Goal: Check status

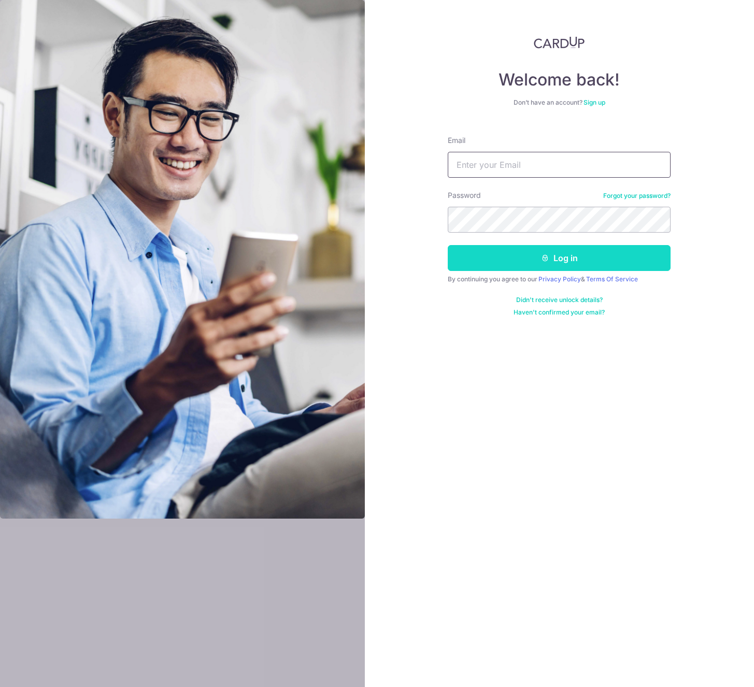
type input "[EMAIL_ADDRESS][DOMAIN_NAME]"
click at [546, 258] on icon "submit" at bounding box center [545, 258] width 8 height 8
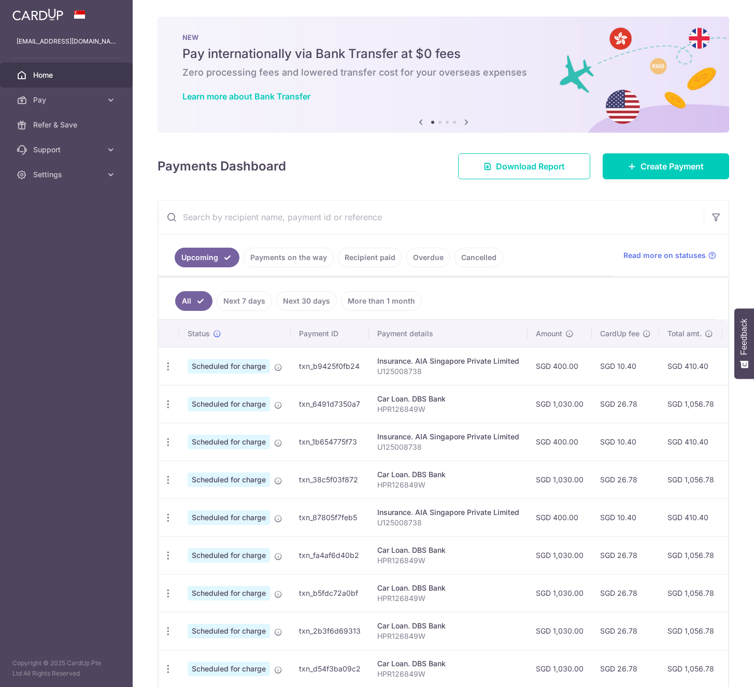
click at [290, 262] on link "Payments on the way" at bounding box center [289, 258] width 90 height 20
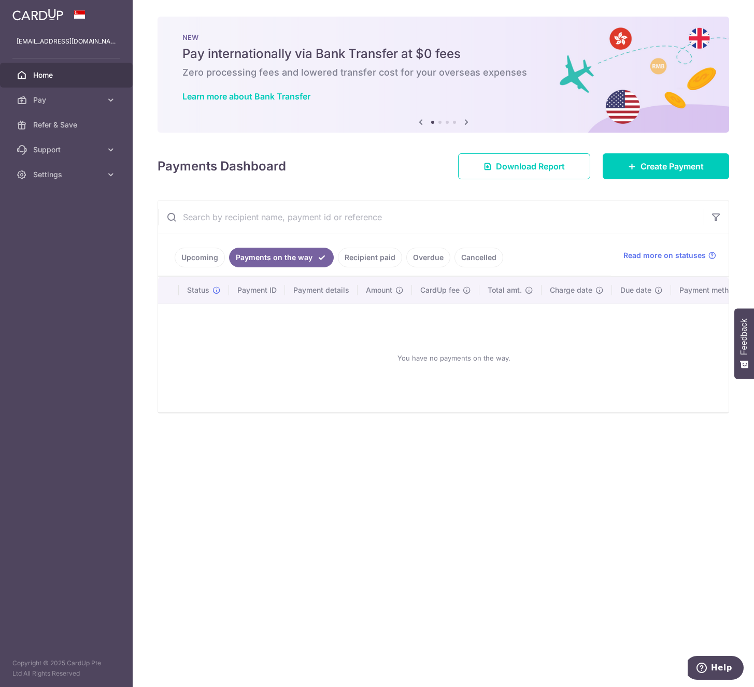
click at [374, 253] on link "Recipient paid" at bounding box center [370, 258] width 64 height 20
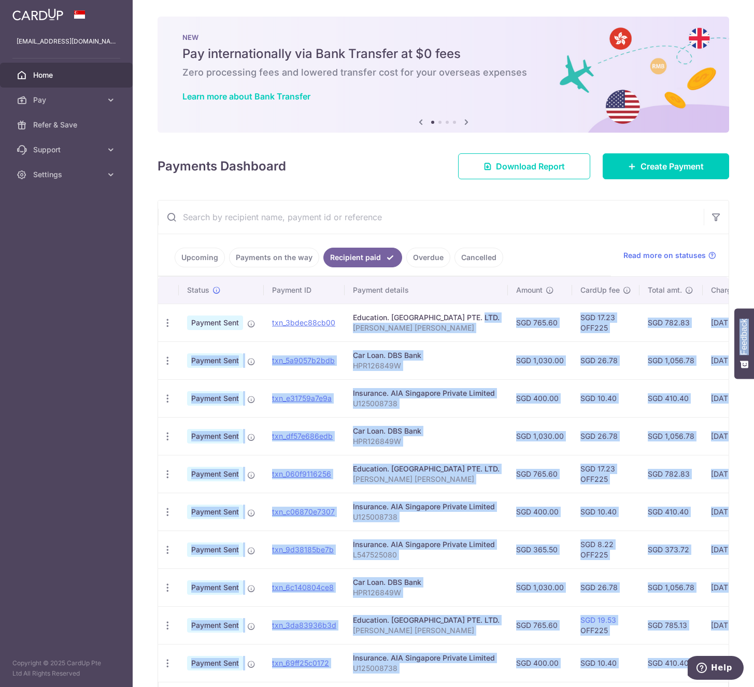
scroll to position [0, 192]
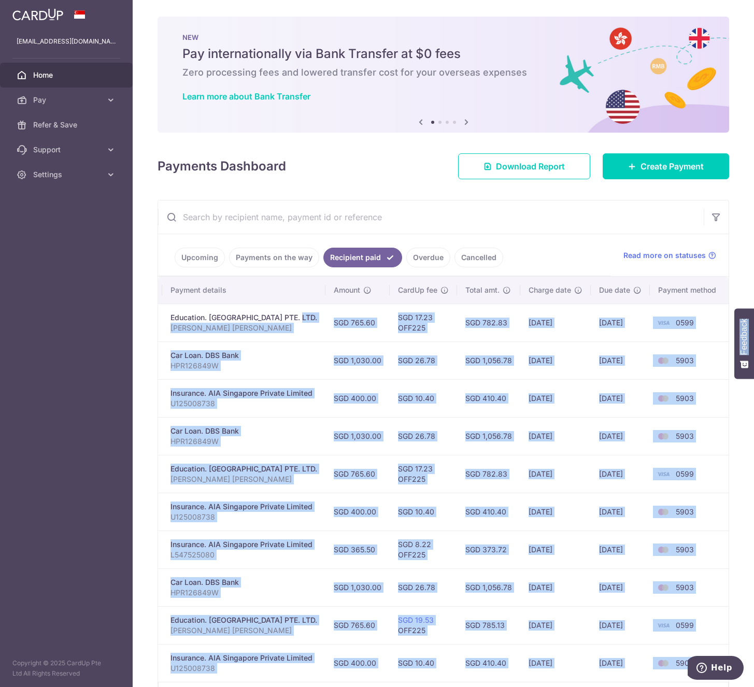
drag, startPoint x: 460, startPoint y: 319, endPoint x: 630, endPoint y: 330, distance: 170.9
click at [630, 330] on tr "PDF Receipt Payment Sent txn_3bdec88cb00 Education. [GEOGRAPHIC_DATA] PTE. LTD.…" at bounding box center [352, 323] width 753 height 38
click at [543, 328] on td "[DATE]" at bounding box center [555, 323] width 70 height 38
